Goal: Task Accomplishment & Management: Use online tool/utility

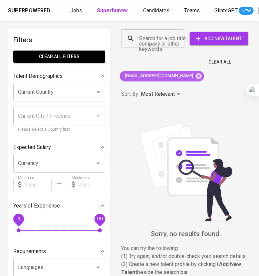
click at [196, 76] on icon at bounding box center [199, 76] width 6 height 6
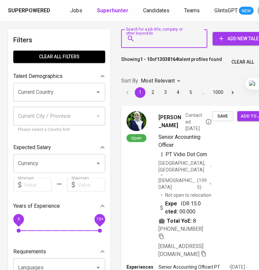
click at [150, 39] on input "Search for a job title, company or other keywords" at bounding box center [165, 38] width 57 height 13
paste input "[EMAIL_ADDRESS][DOMAIN_NAME]"
type input "[EMAIL_ADDRESS][DOMAIN_NAME]"
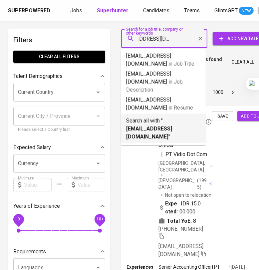
click at [166, 126] on b "[EMAIL_ADDRESS][DOMAIN_NAME]" at bounding box center [149, 133] width 46 height 14
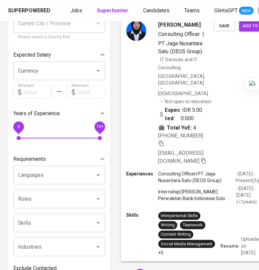
scroll to position [125, 0]
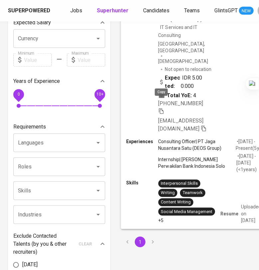
click at [161, 108] on icon "button" at bounding box center [161, 111] width 6 height 6
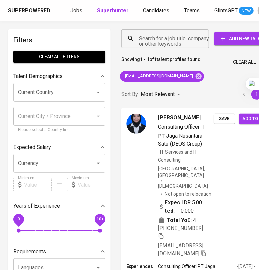
scroll to position [0, 19]
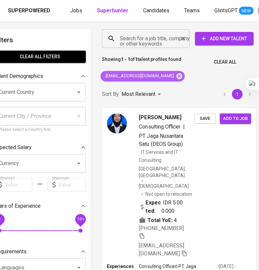
drag, startPoint x: 172, startPoint y: 78, endPoint x: 149, endPoint y: 45, distance: 40.7
click at [176, 78] on icon at bounding box center [179, 76] width 6 height 6
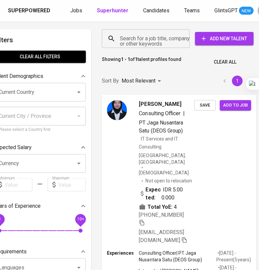
click at [145, 41] on input "Search for a job title, company or other keywords" at bounding box center [147, 38] width 59 height 13
click at [146, 41] on input "Search for a job title, company or other keywords" at bounding box center [147, 38] width 59 height 13
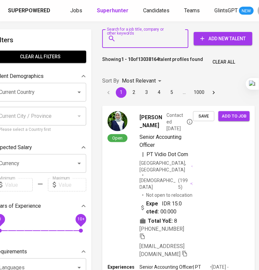
scroll to position [0, 17]
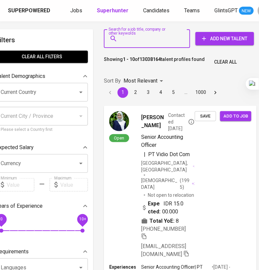
paste input "[EMAIL_ADDRESS][DOMAIN_NAME]"
type input "[EMAIL_ADDRESS][DOMAIN_NAME]"
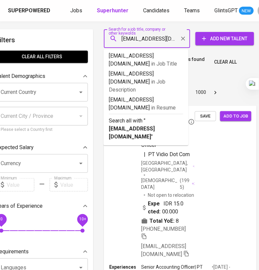
scroll to position [0, 8]
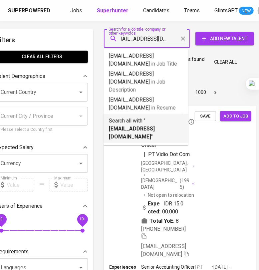
click at [146, 117] on p "Search all with " [EMAIL_ADDRESS][DOMAIN_NAME] "" at bounding box center [146, 129] width 74 height 24
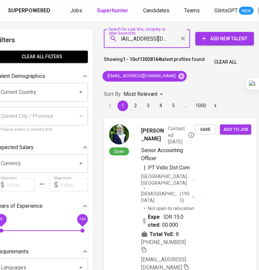
click at [129, 106] on li "2" at bounding box center [135, 106] width 13 height 11
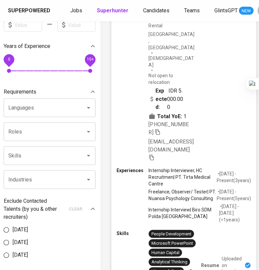
scroll to position [125, 10]
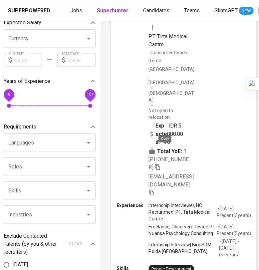
click at [161, 164] on icon "button" at bounding box center [158, 167] width 6 height 6
